Goal: Navigation & Orientation: Find specific page/section

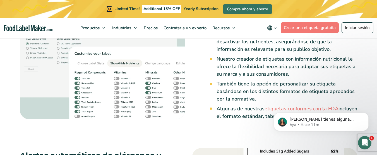
scroll to position [854, 0]
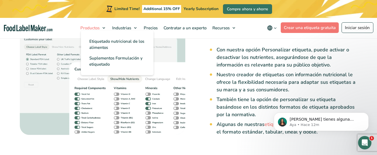
click at [106, 27] on link "Productos" at bounding box center [93, 28] width 30 height 20
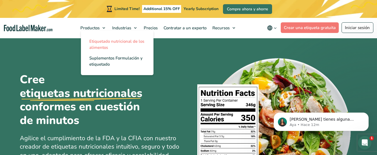
click at [104, 46] on span "Etiquetado nutricional de los alimentos" at bounding box center [116, 45] width 55 height 12
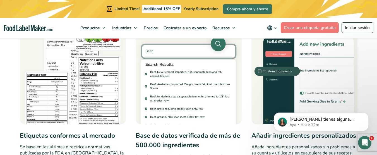
scroll to position [307, 0]
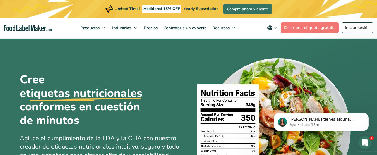
scroll to position [854, 0]
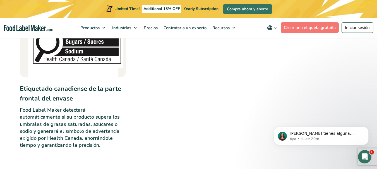
scroll to position [1992, 0]
